Goal: Check status

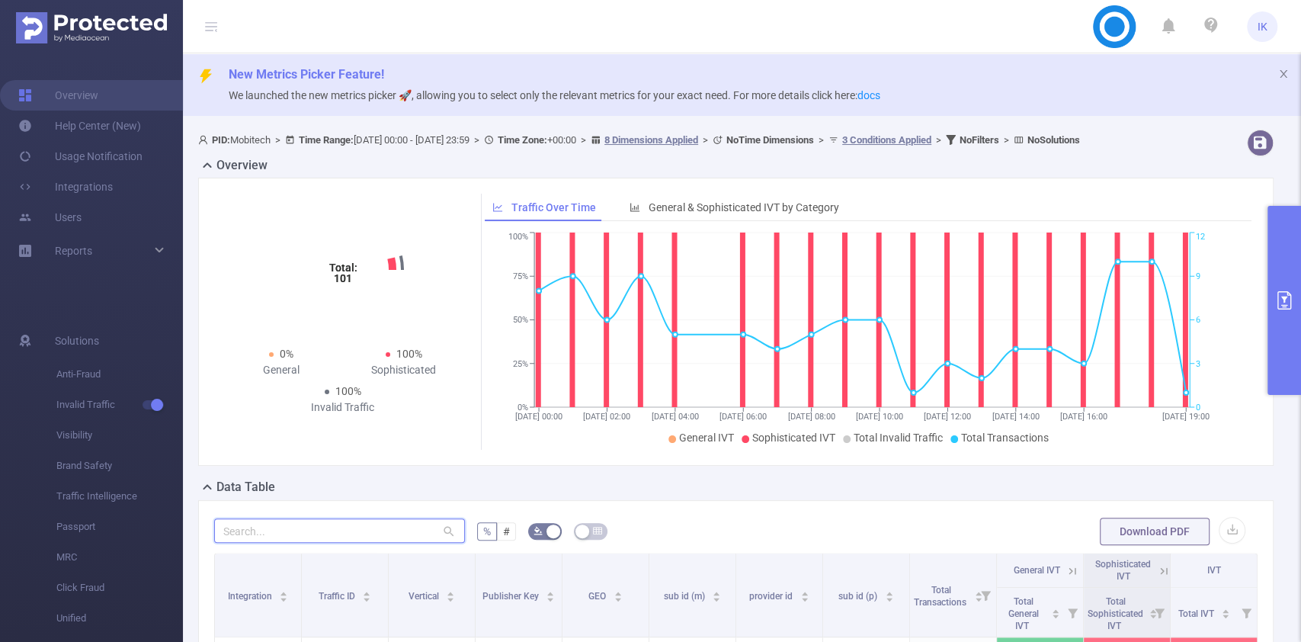
click at [381, 540] on input "text" at bounding box center [339, 530] width 251 height 24
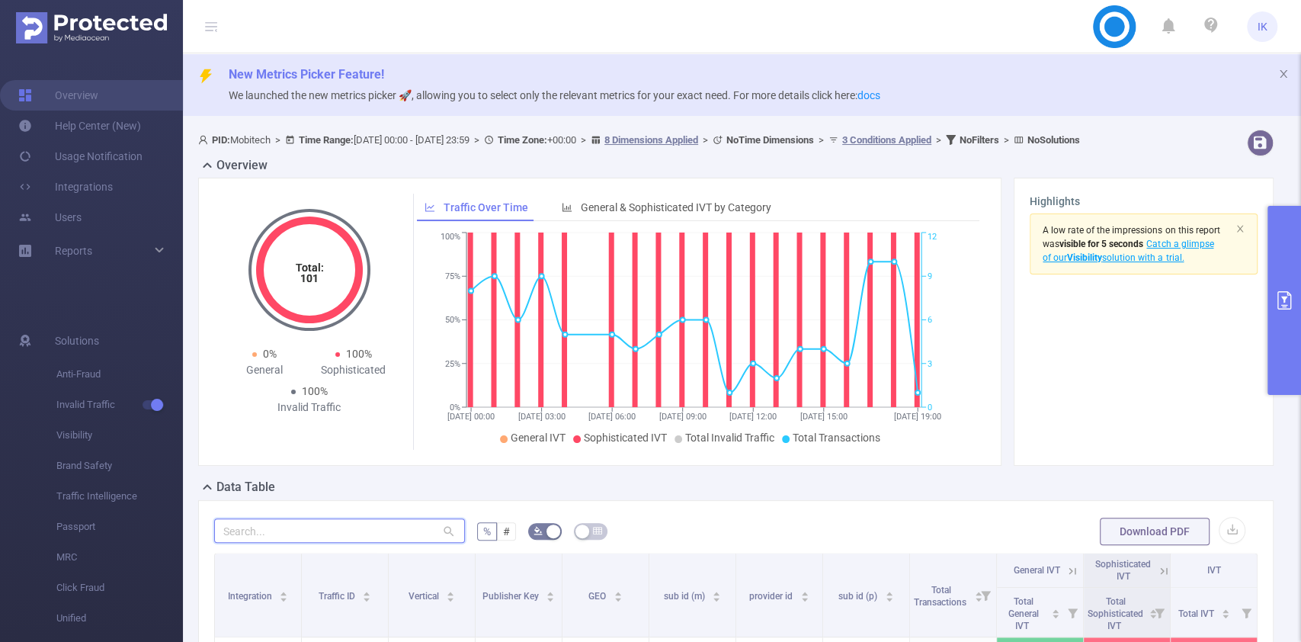
paste input "ga2804cn010"
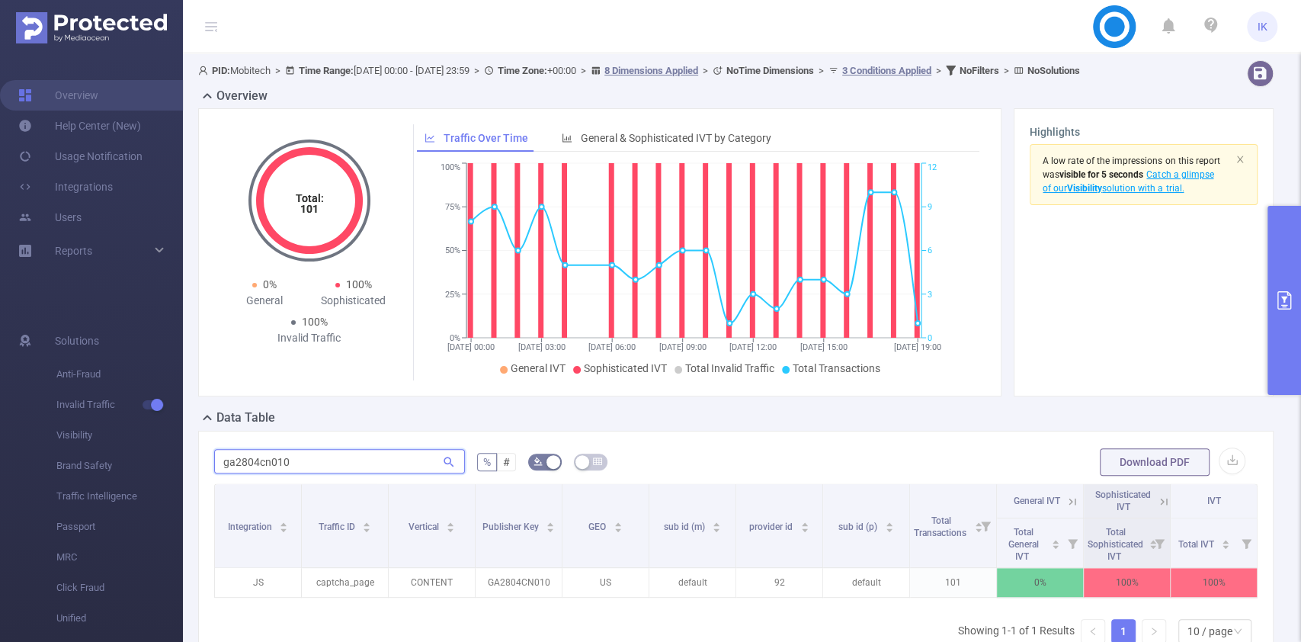
scroll to position [101, 0]
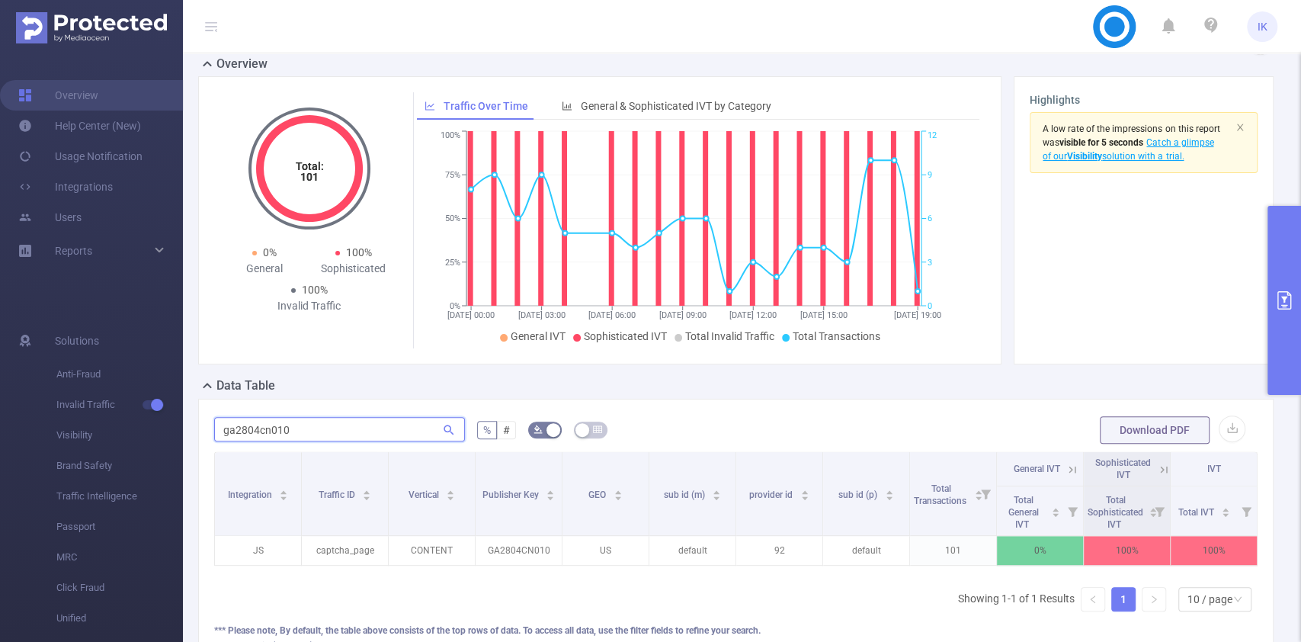
type input "ga2804cn010"
click at [1286, 281] on button "primary" at bounding box center [1284, 300] width 34 height 189
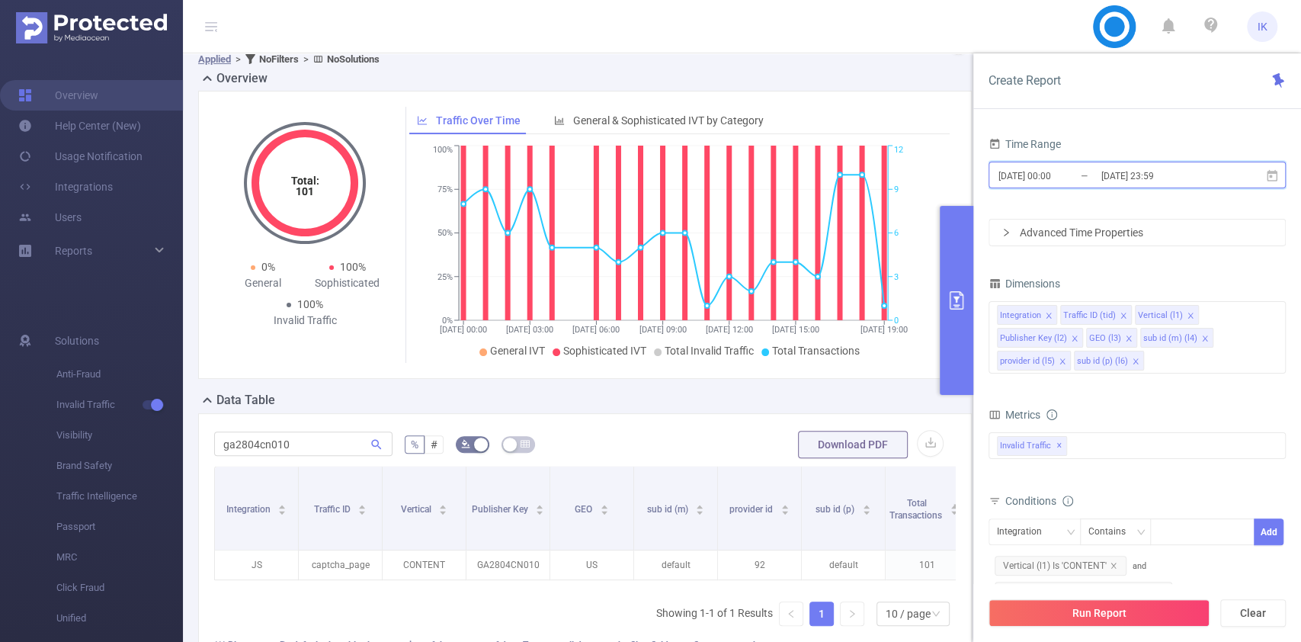
click at [1274, 171] on icon at bounding box center [1272, 174] width 11 height 11
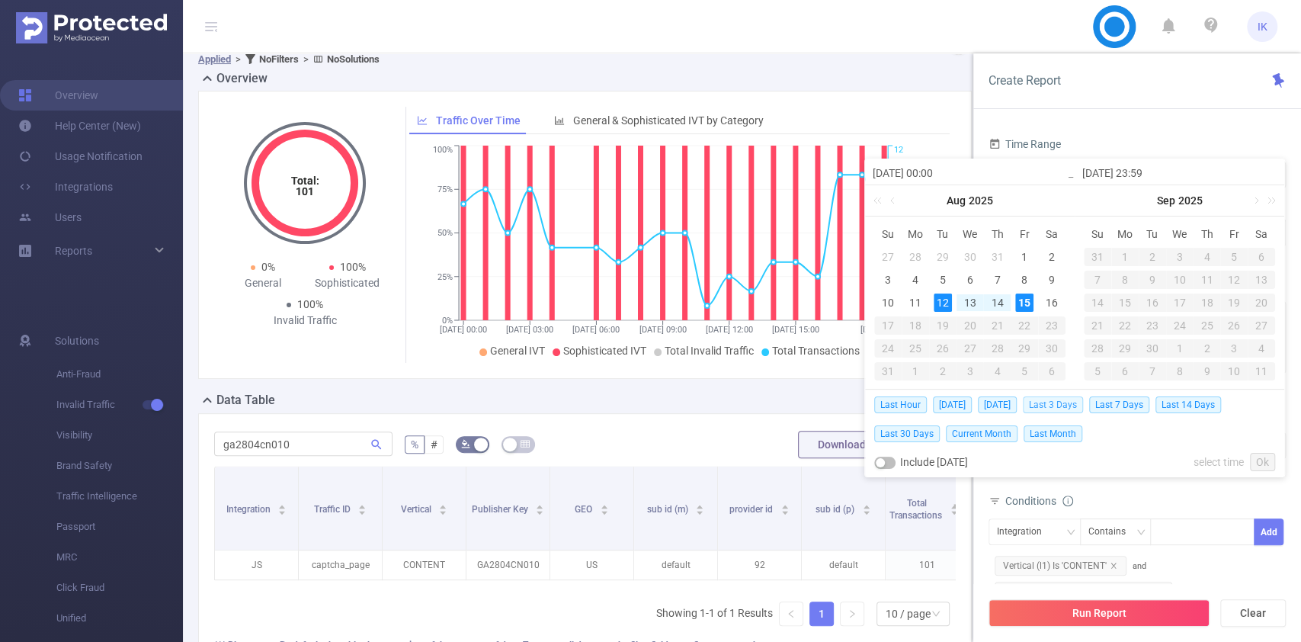
click at [1054, 405] on span "Last 3 Days" at bounding box center [1053, 404] width 60 height 17
type input "[DATE] 00:00"
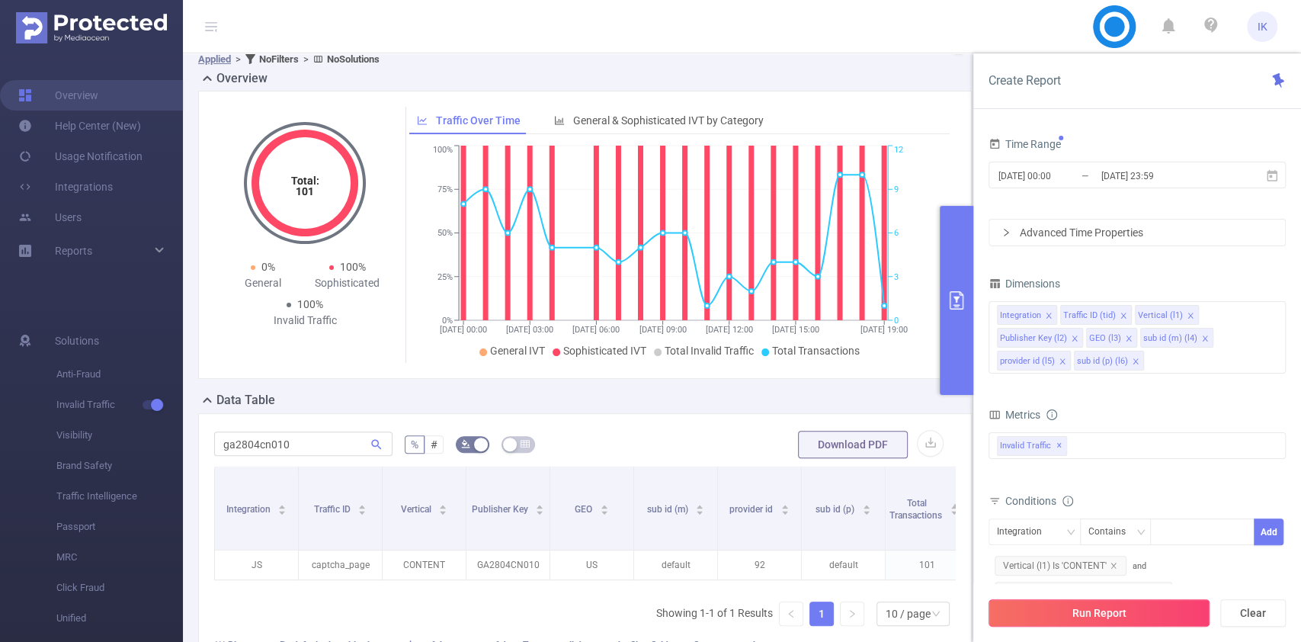
click at [1129, 610] on button "Run Report" at bounding box center [1098, 612] width 221 height 27
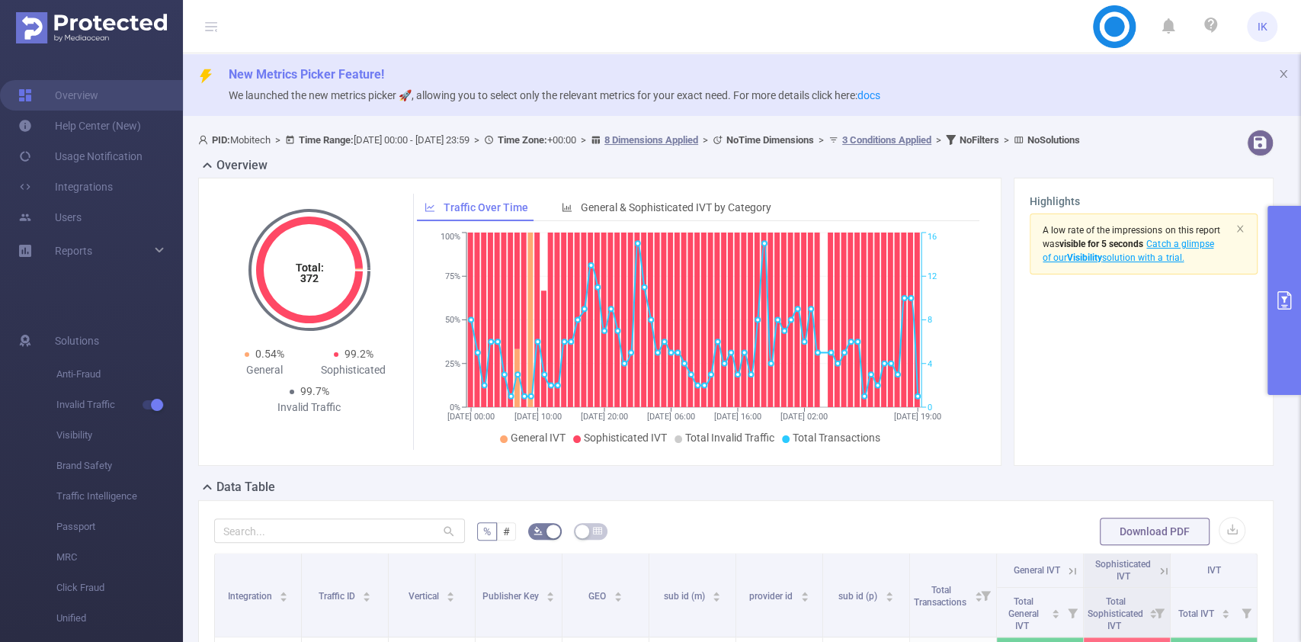
scroll to position [305, 0]
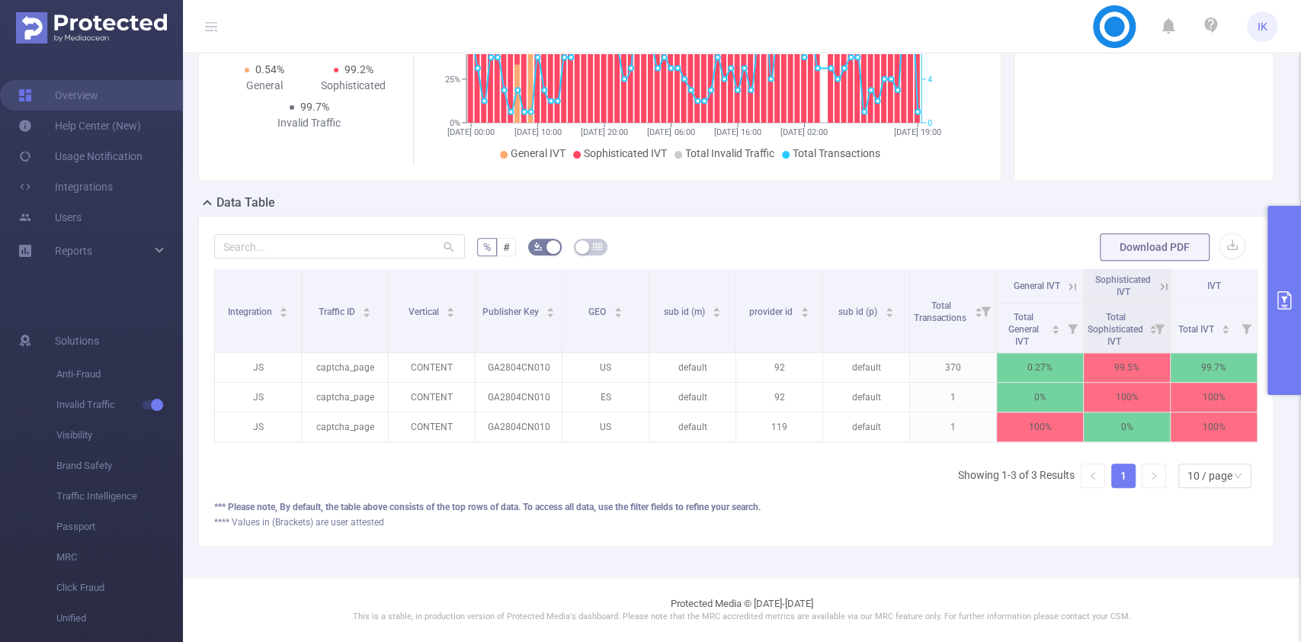
click at [1292, 292] on button "primary" at bounding box center [1284, 300] width 34 height 189
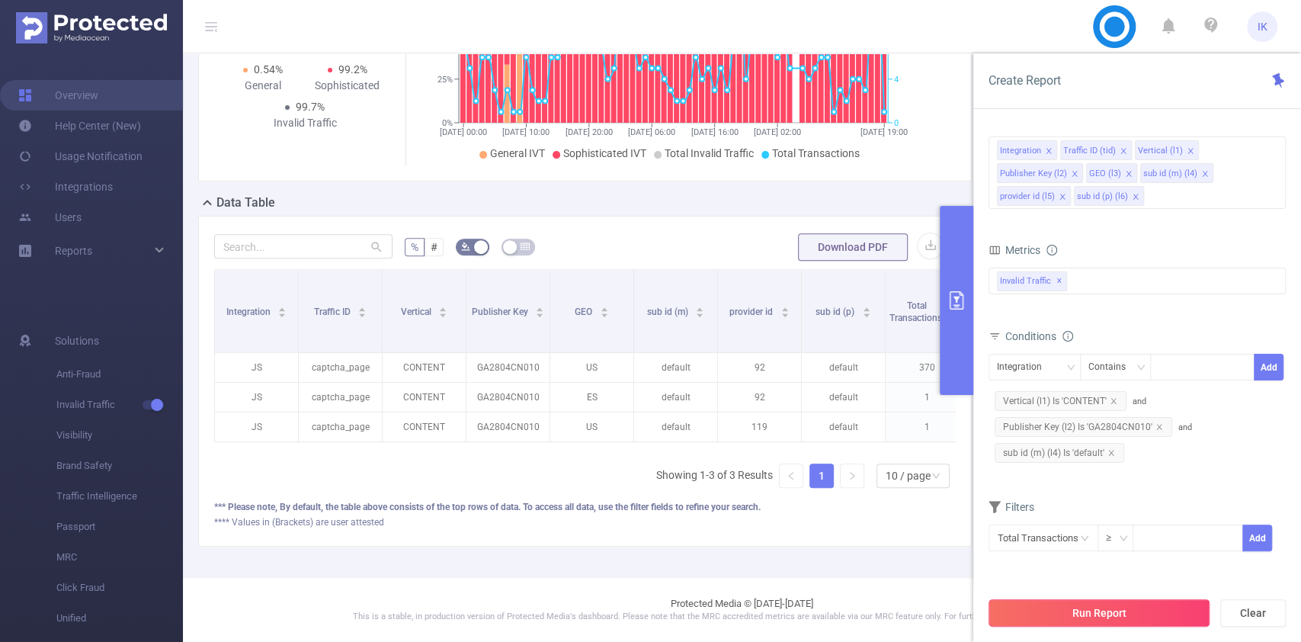
click at [1123, 609] on button "Run Report" at bounding box center [1098, 612] width 221 height 27
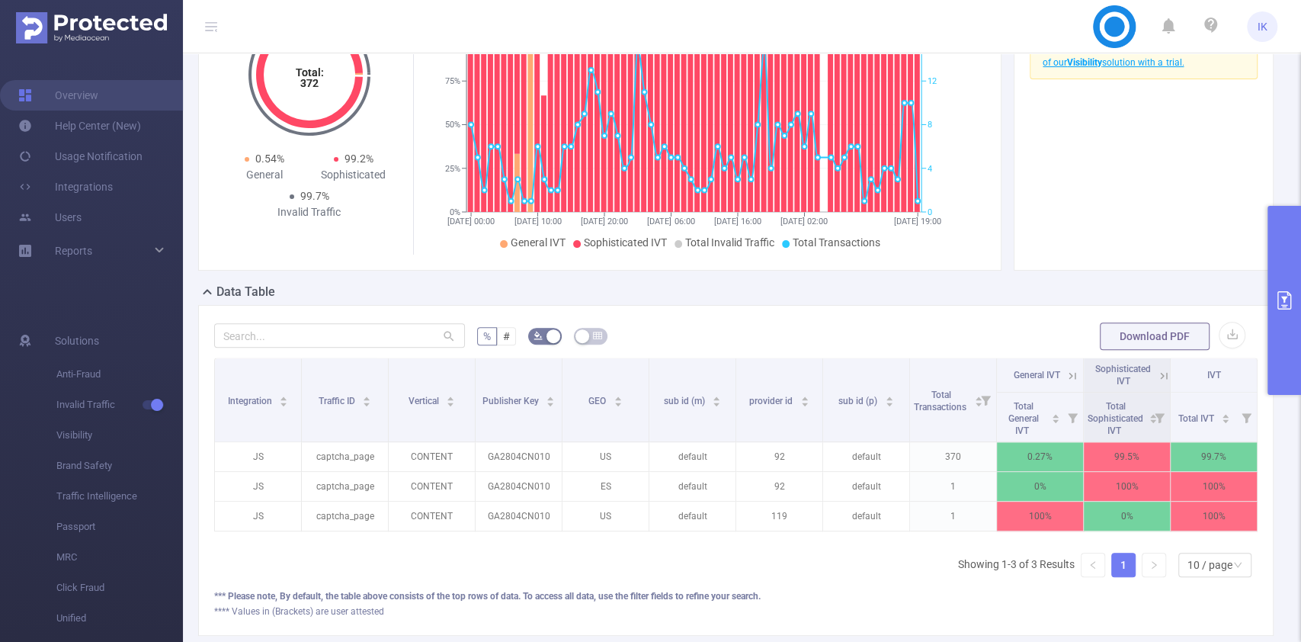
scroll to position [0, 3]
